Goal: Task Accomplishment & Management: Manage account settings

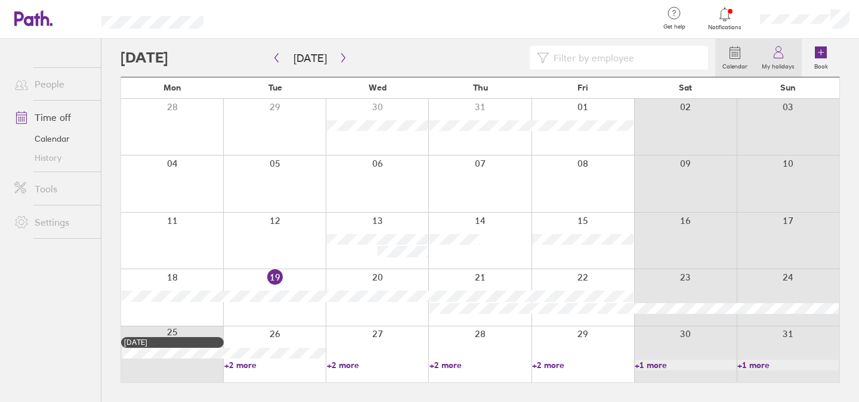
click at [769, 55] on link "My holidays" at bounding box center [777, 58] width 47 height 38
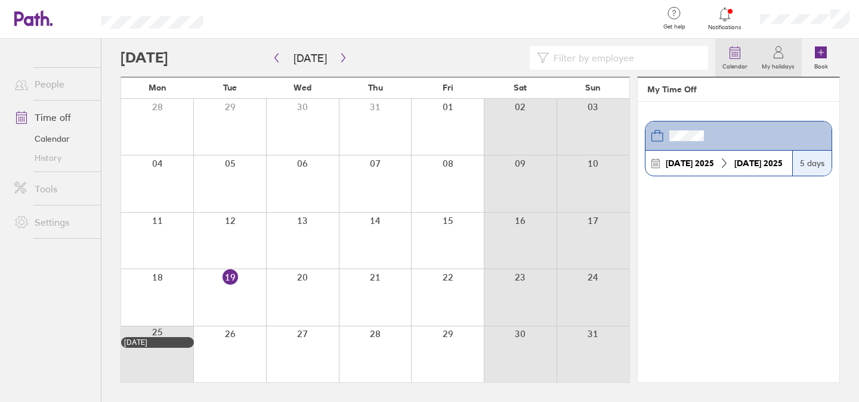
click at [732, 58] on icon at bounding box center [735, 53] width 10 height 11
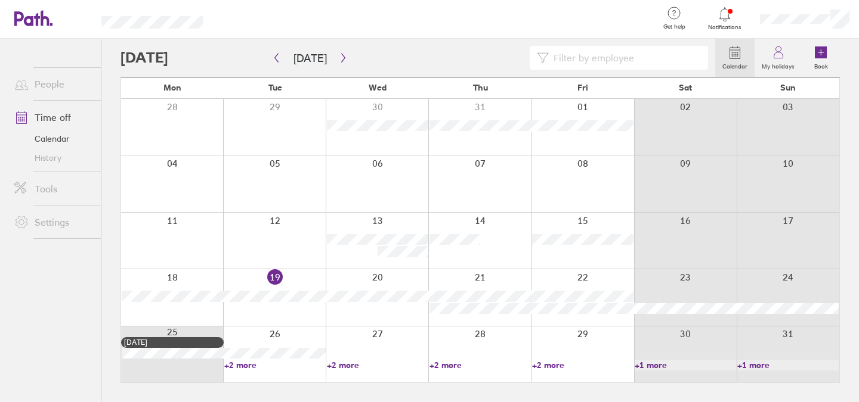
click at [52, 106] on link "Time off" at bounding box center [53, 118] width 96 height 24
click at [337, 51] on button "button" at bounding box center [343, 58] width 15 height 20
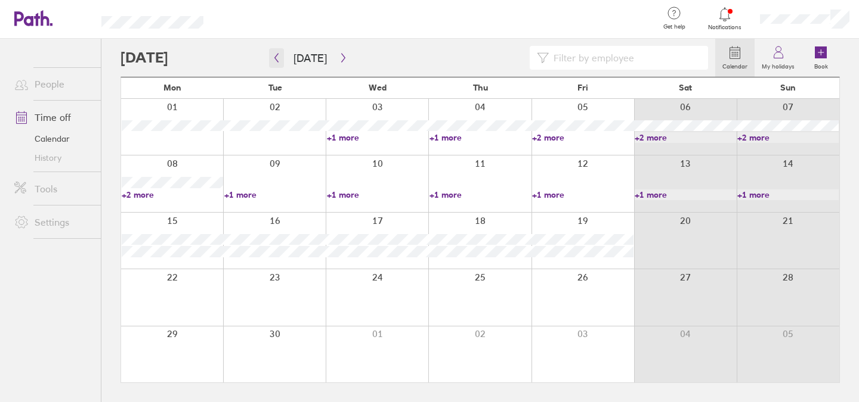
click at [275, 52] on button "button" at bounding box center [276, 58] width 15 height 20
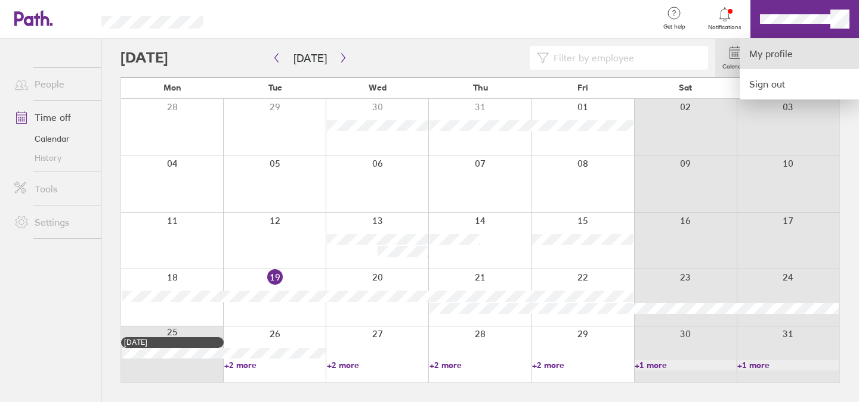
click at [776, 49] on link "My profile" at bounding box center [798, 54] width 119 height 30
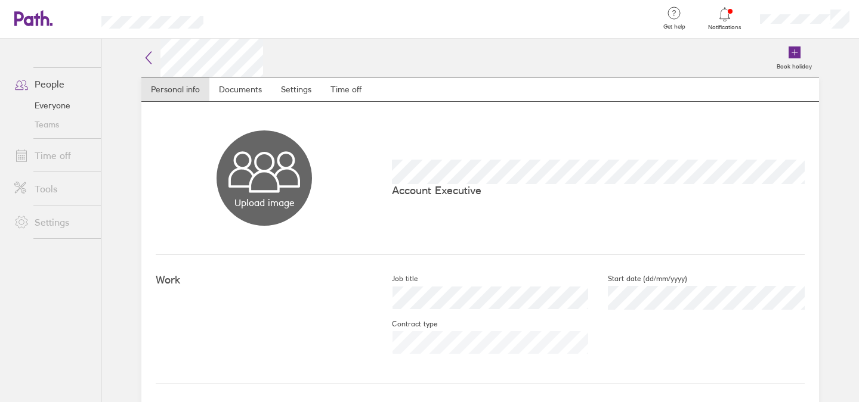
click at [826, 11] on div at bounding box center [804, 19] width 109 height 38
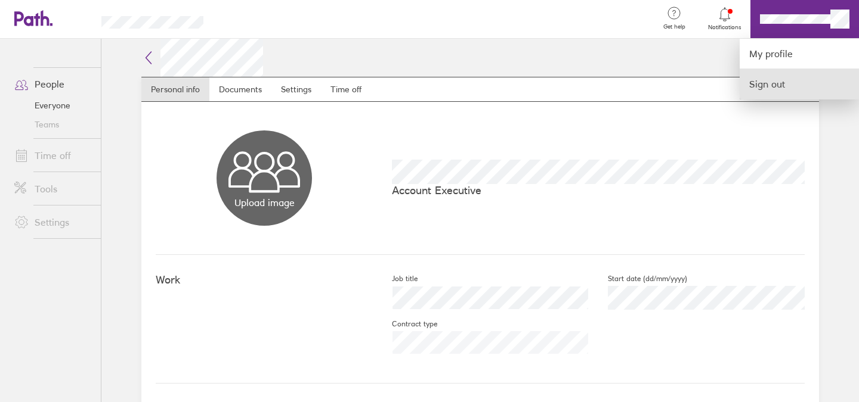
click at [779, 76] on link "Sign out" at bounding box center [798, 84] width 119 height 30
